Goal: Task Accomplishment & Management: Manage account settings

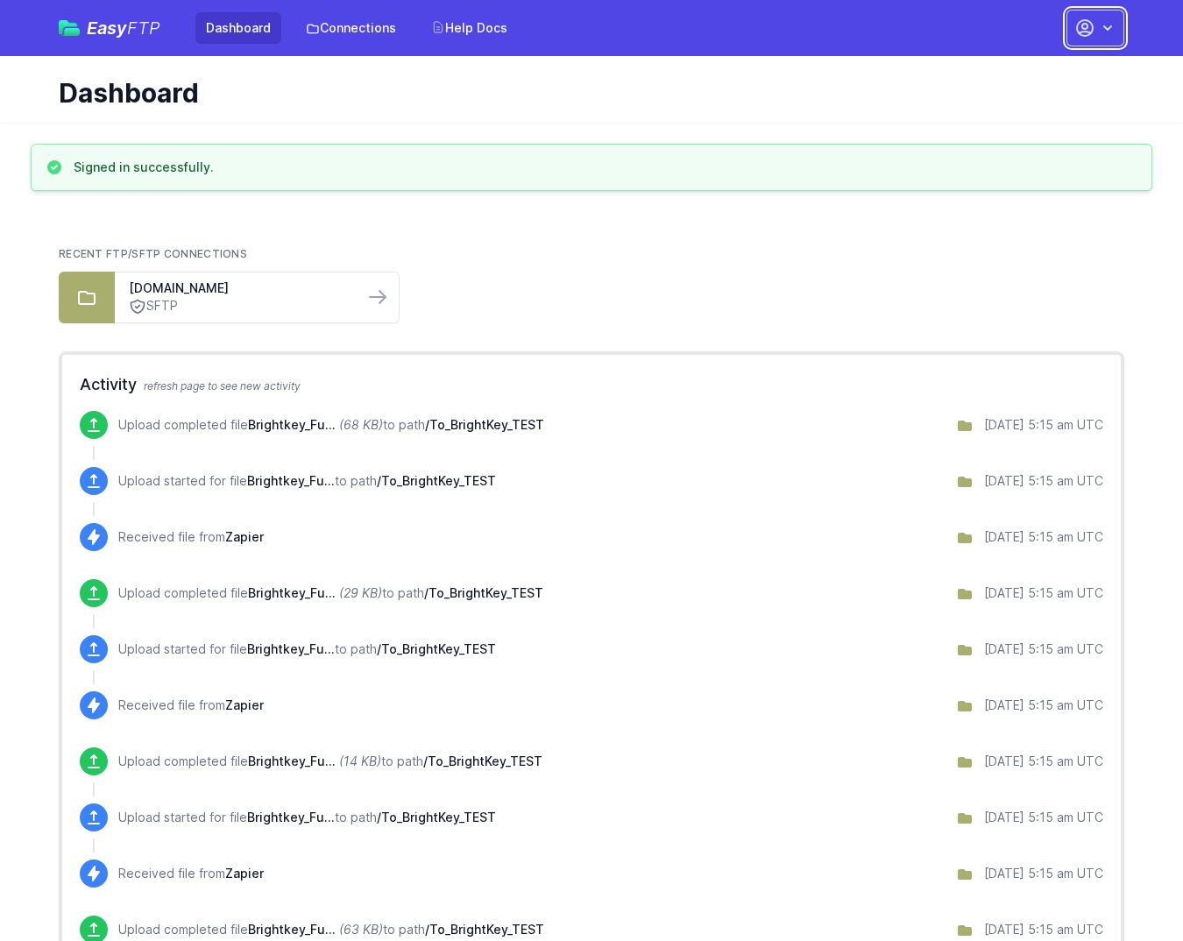
click at [1074, 18] on icon "button" at bounding box center [1084, 28] width 21 height 21
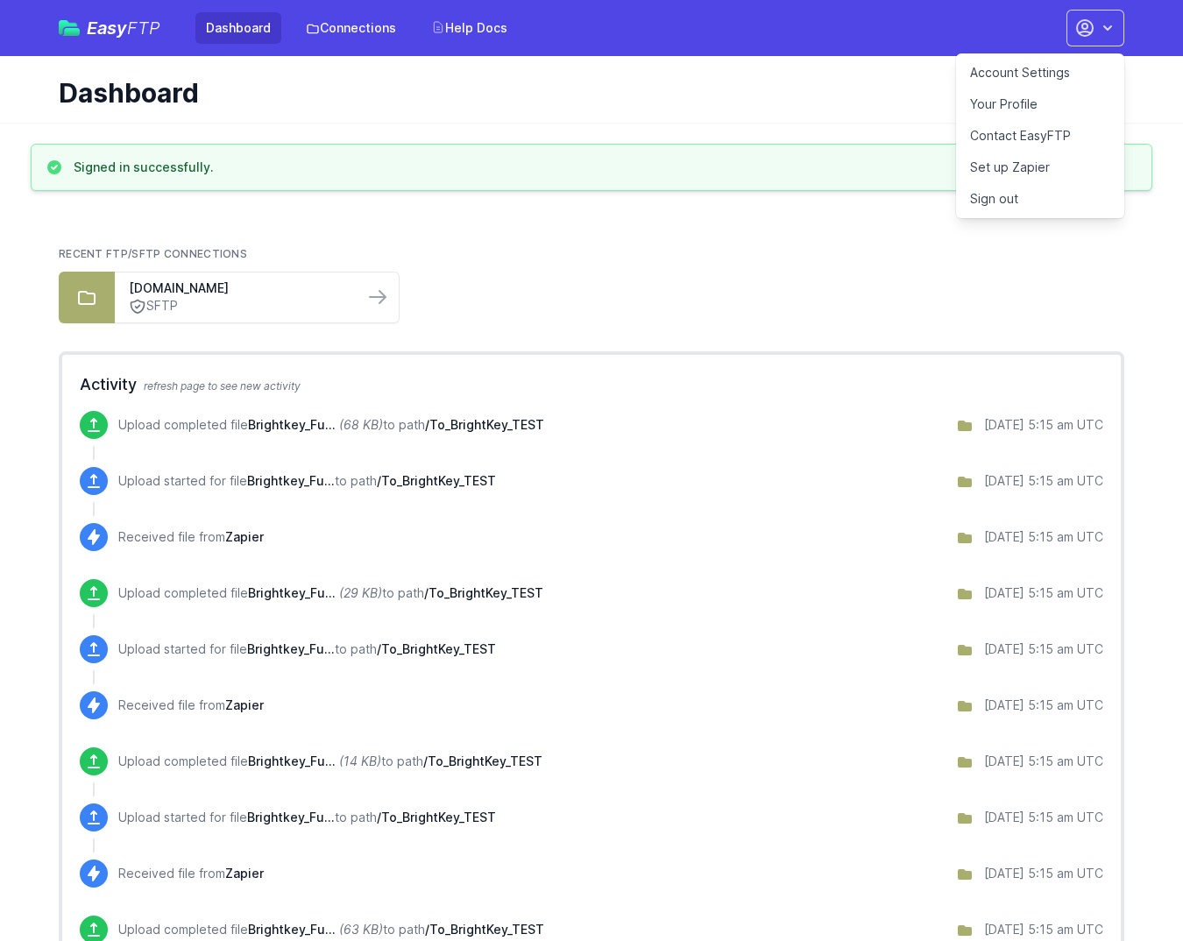
click at [956, 58] on link "Account Settings" at bounding box center [1040, 73] width 168 height 32
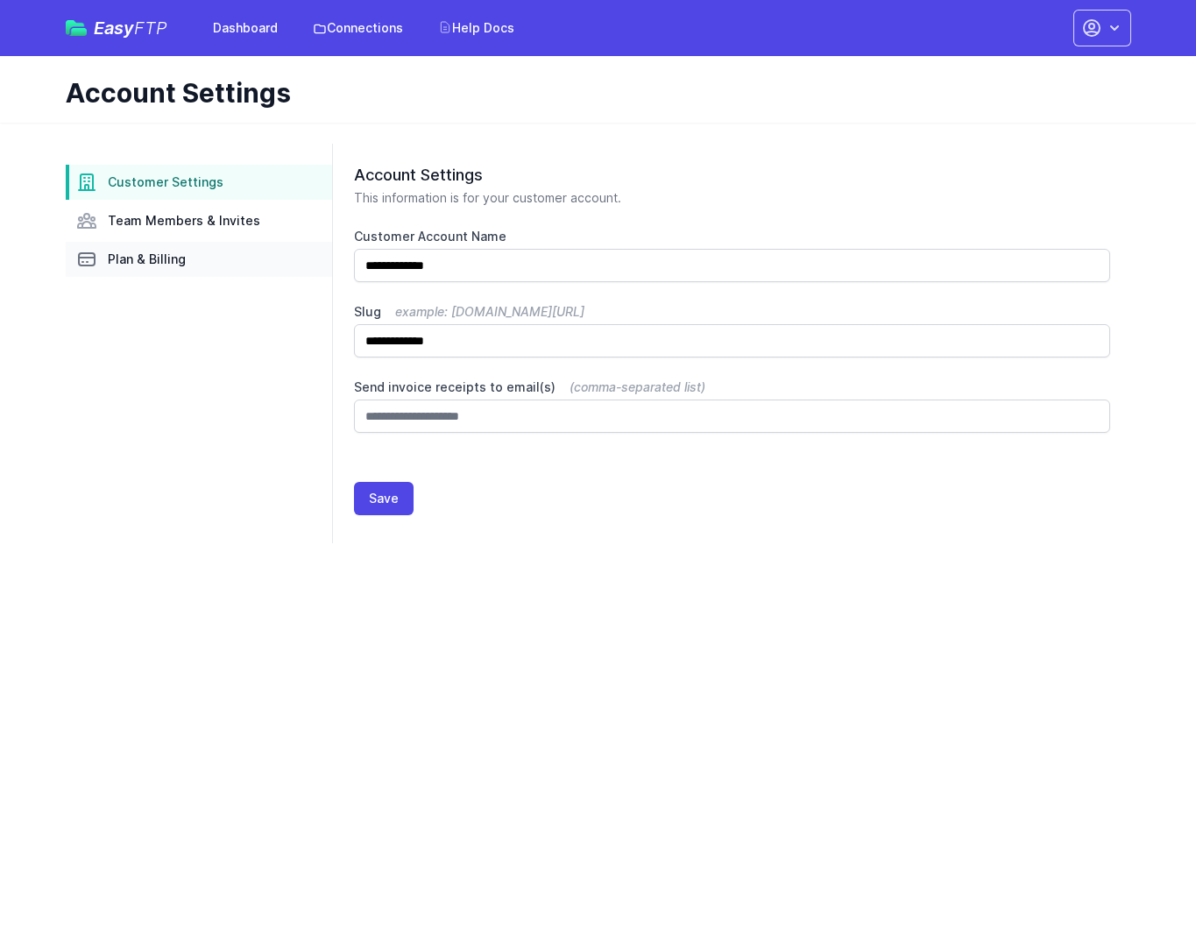
click at [186, 251] on span "Plan & Billing" at bounding box center [147, 260] width 78 height 18
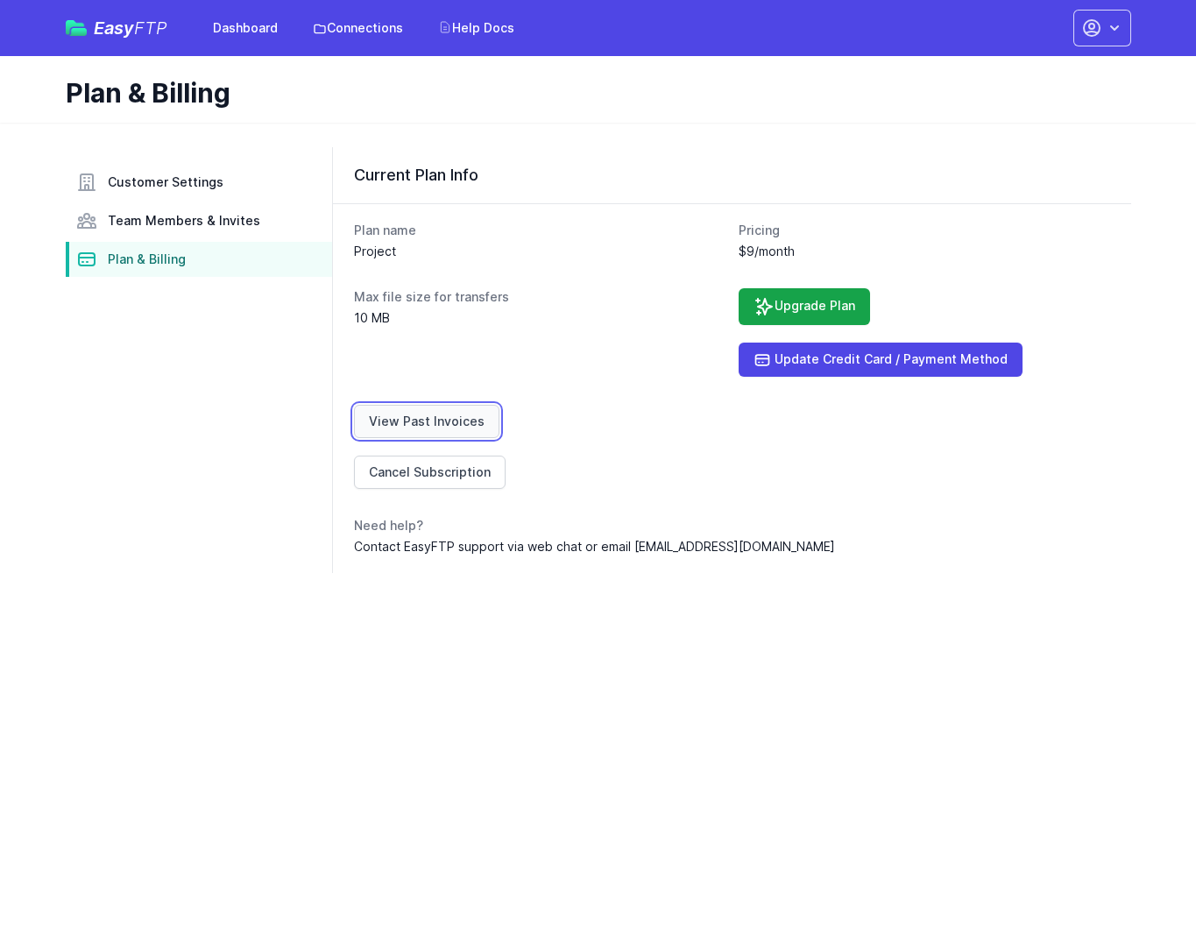
click at [478, 405] on link "View Past Invoices" at bounding box center [426, 421] width 145 height 33
